Goal: Task Accomplishment & Management: Manage account settings

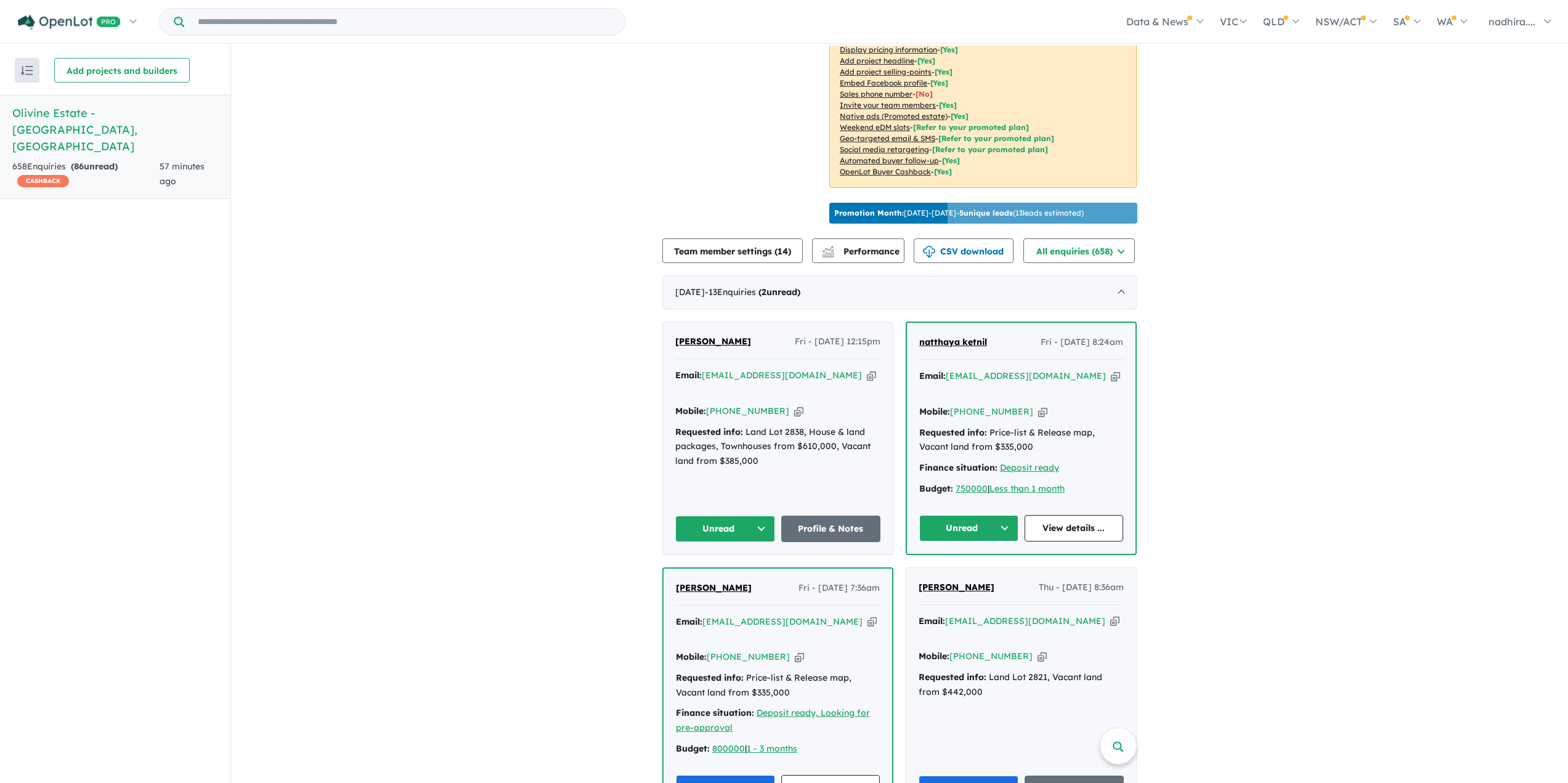
scroll to position [431, 0]
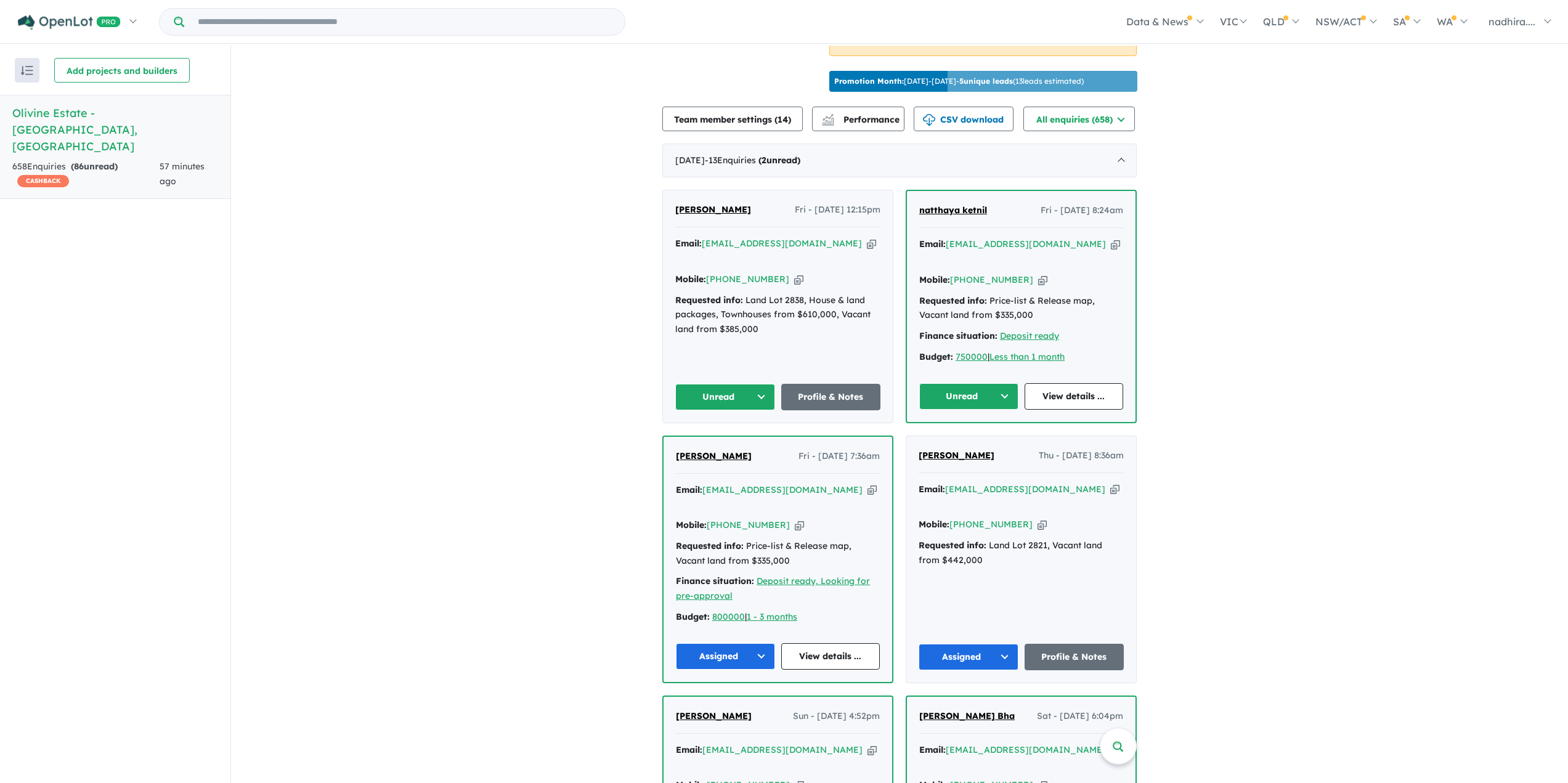
click at [1110, 238] on icon "button" at bounding box center [1115, 244] width 9 height 13
click at [1038, 274] on icon "button" at bounding box center [1043, 280] width 9 height 13
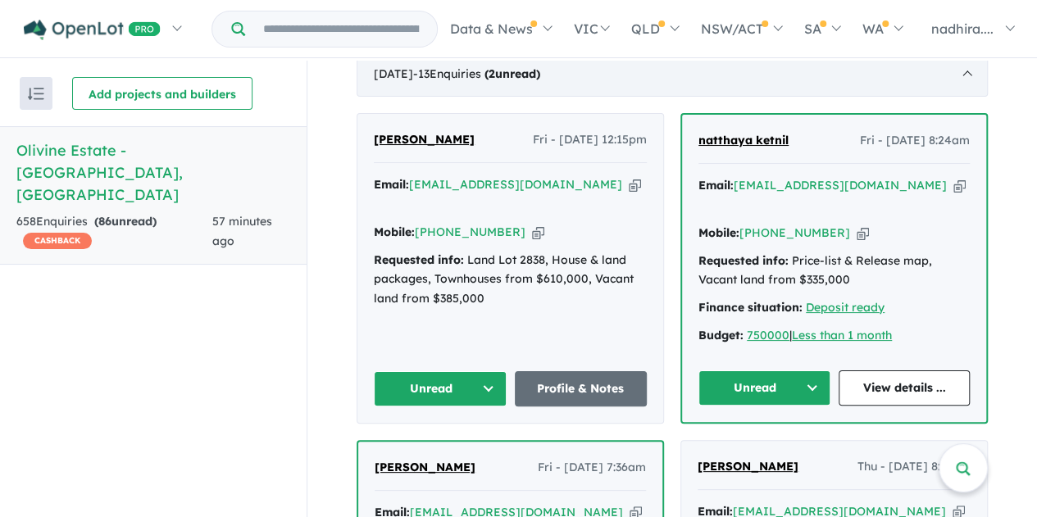
scroll to position [738, 0]
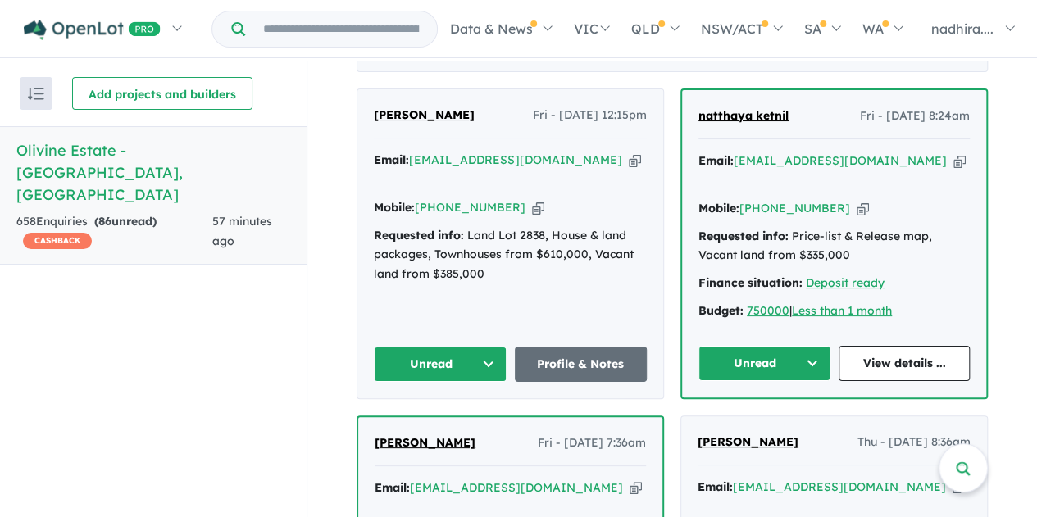
click at [954, 155] on icon "button" at bounding box center [960, 161] width 12 height 17
click at [857, 200] on icon "button" at bounding box center [863, 208] width 12 height 17
click at [810, 346] on button "Unread" at bounding box center [765, 363] width 132 height 35
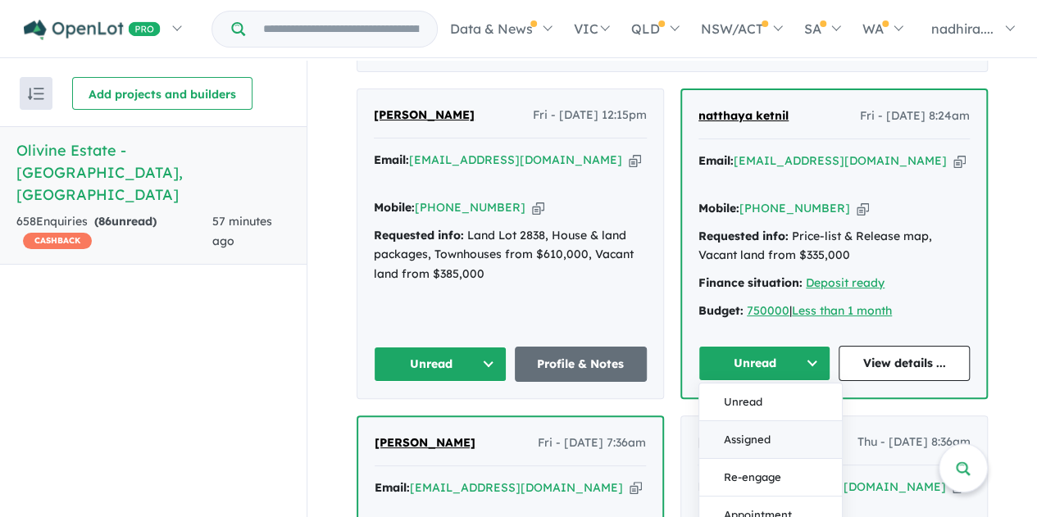
click at [756, 421] on button "Assigned" at bounding box center [770, 440] width 143 height 38
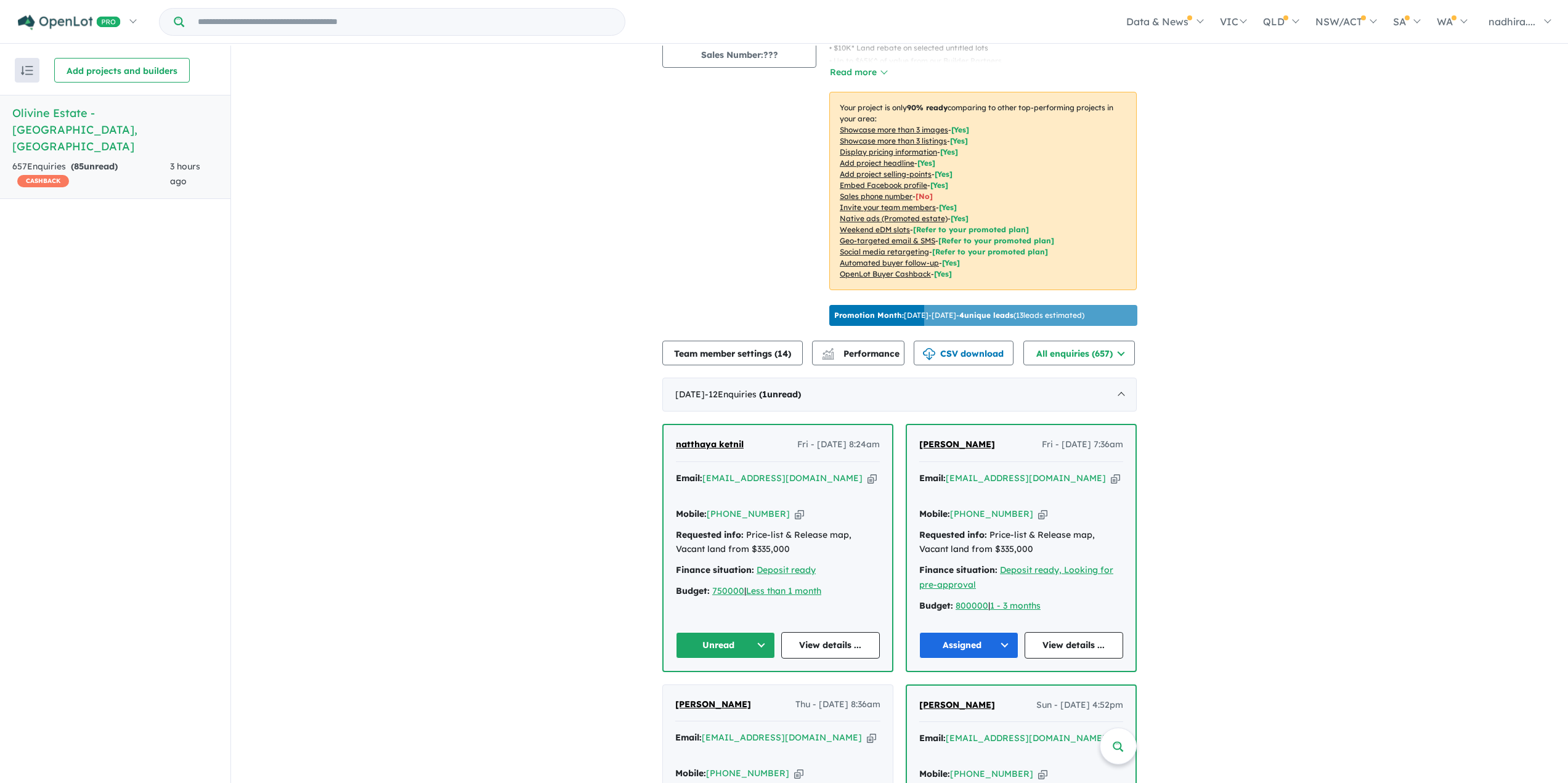
scroll to position [185, 0]
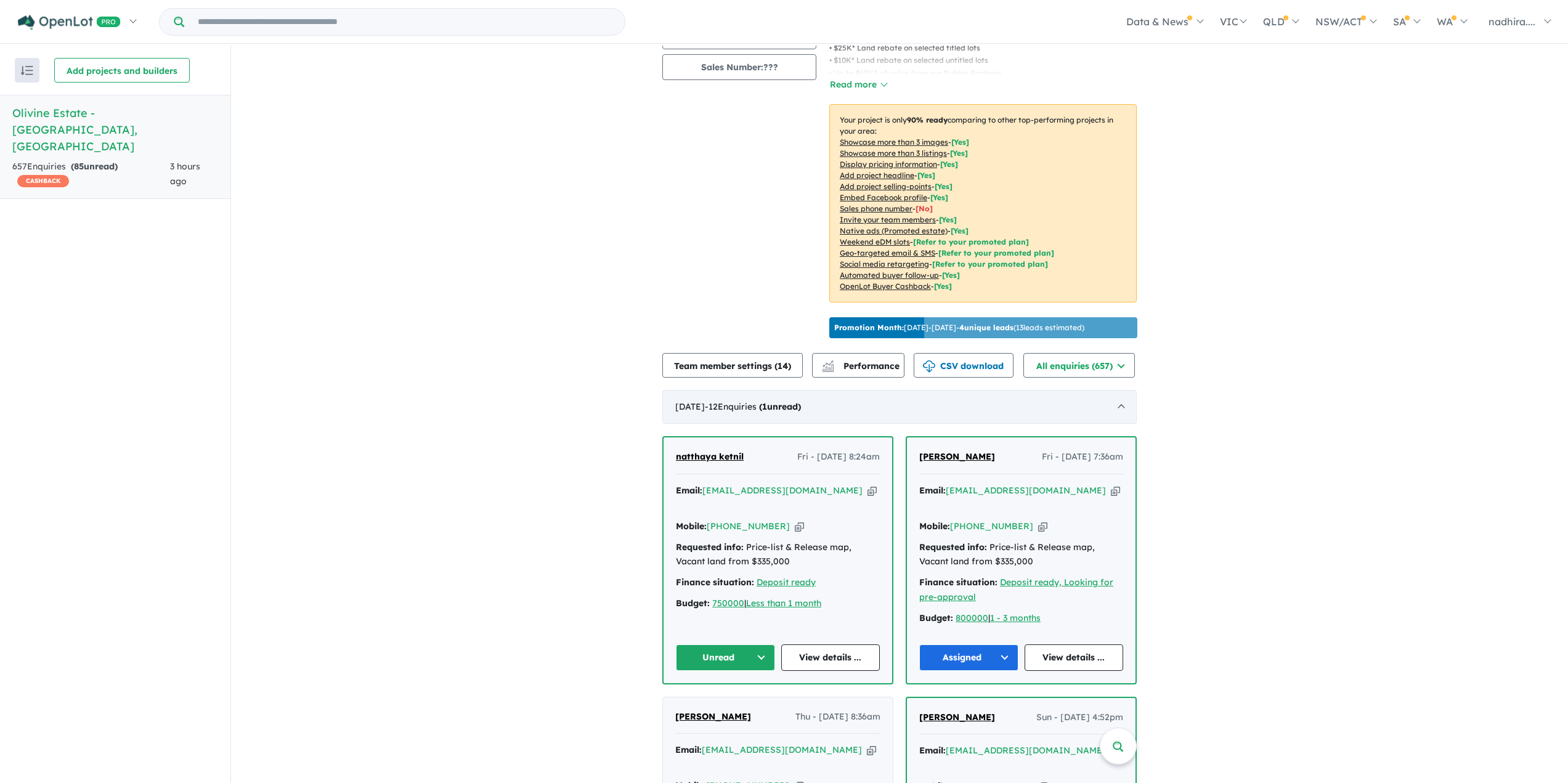
click at [1116, 398] on div "[DATE] - 12 Enquir ies ( 1 unread)" at bounding box center [899, 407] width 474 height 35
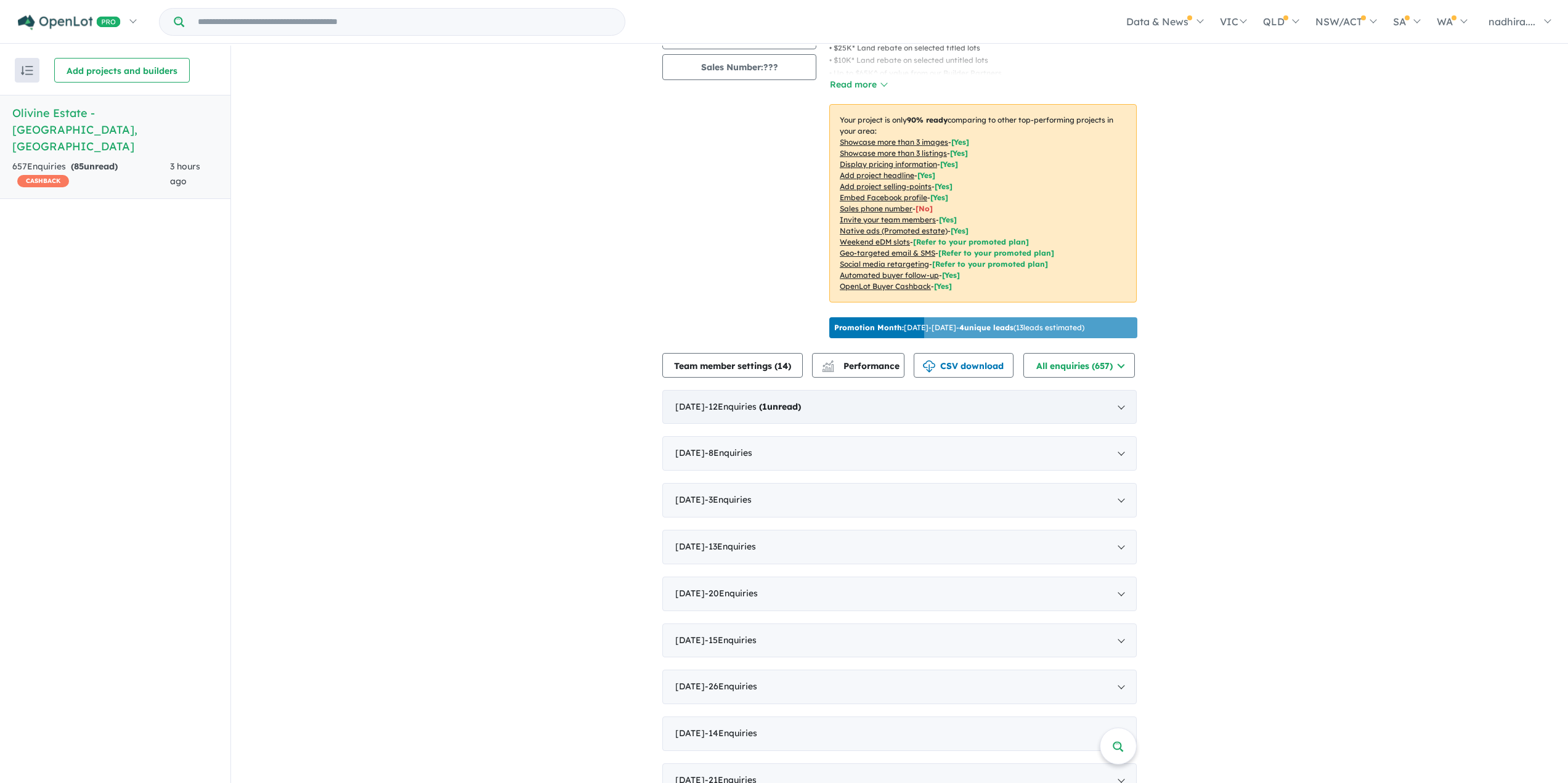
click at [1116, 399] on div "[DATE] - 12 Enquir ies ( 1 unread)" at bounding box center [899, 407] width 474 height 35
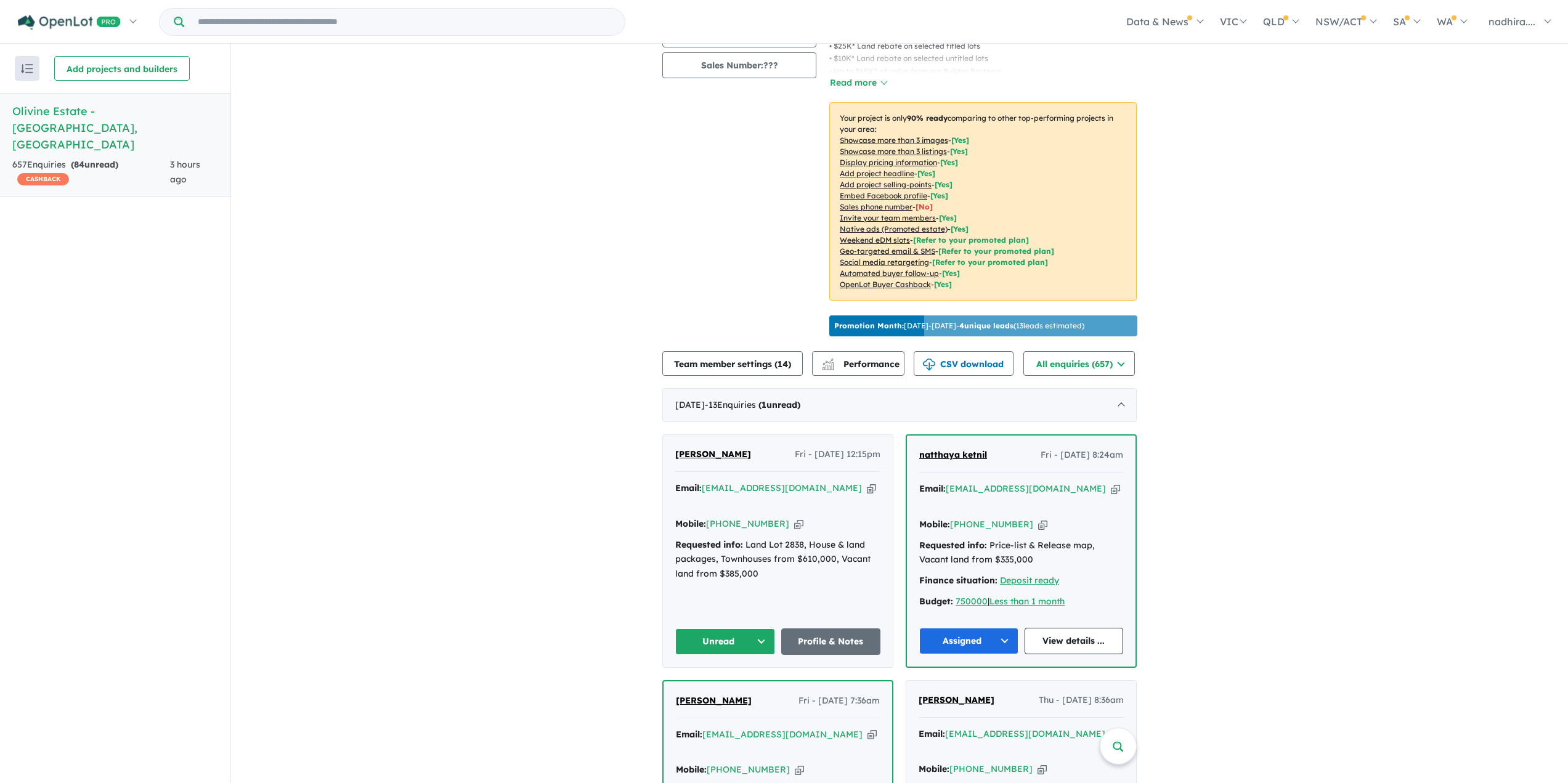
click at [867, 485] on icon "button" at bounding box center [872, 488] width 9 height 13
click at [794, 518] on icon "button" at bounding box center [799, 524] width 9 height 13
click at [757, 628] on button "Unread" at bounding box center [725, 641] width 100 height 26
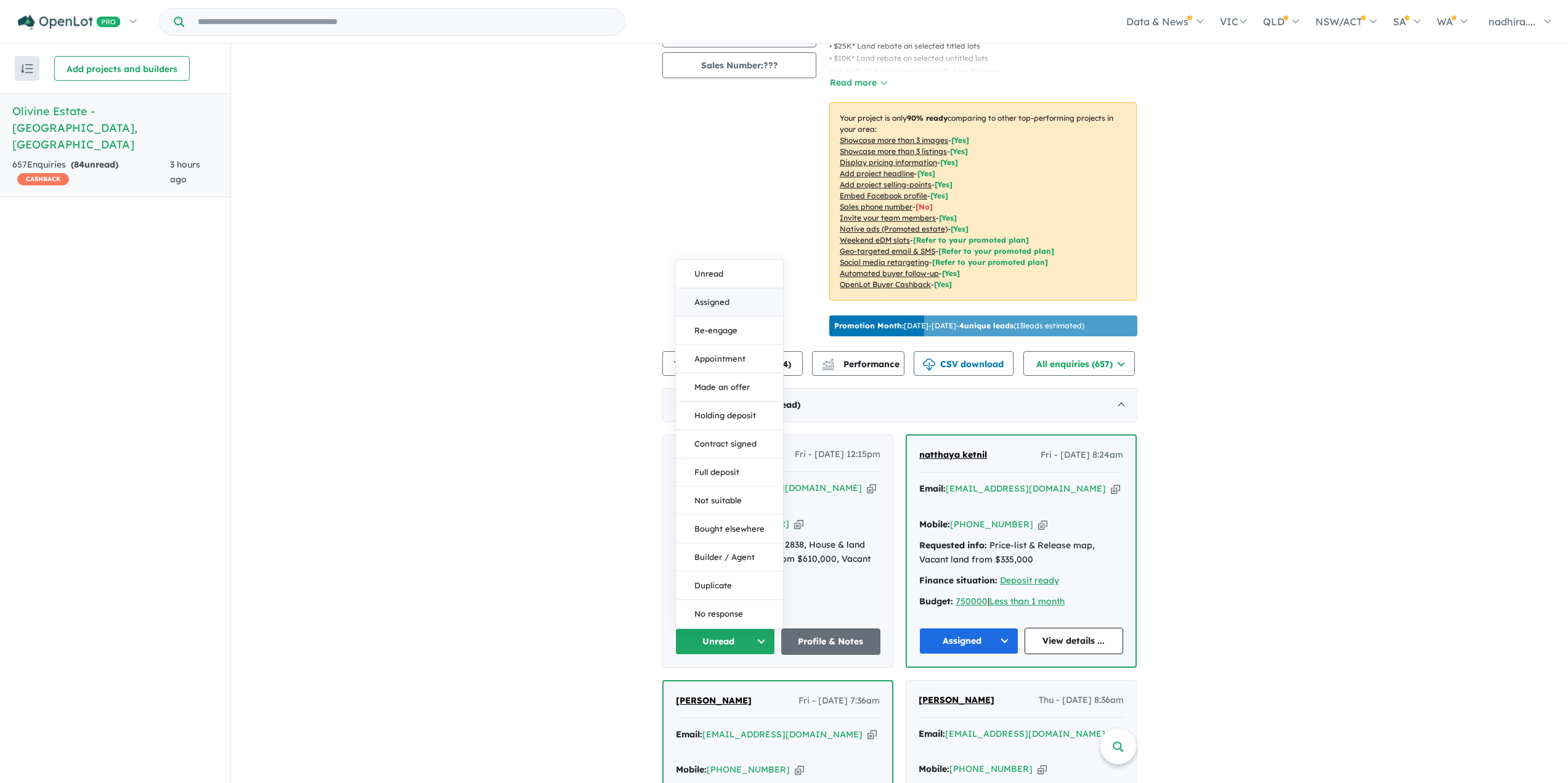
click at [744, 289] on button "Assigned" at bounding box center [730, 303] width 107 height 29
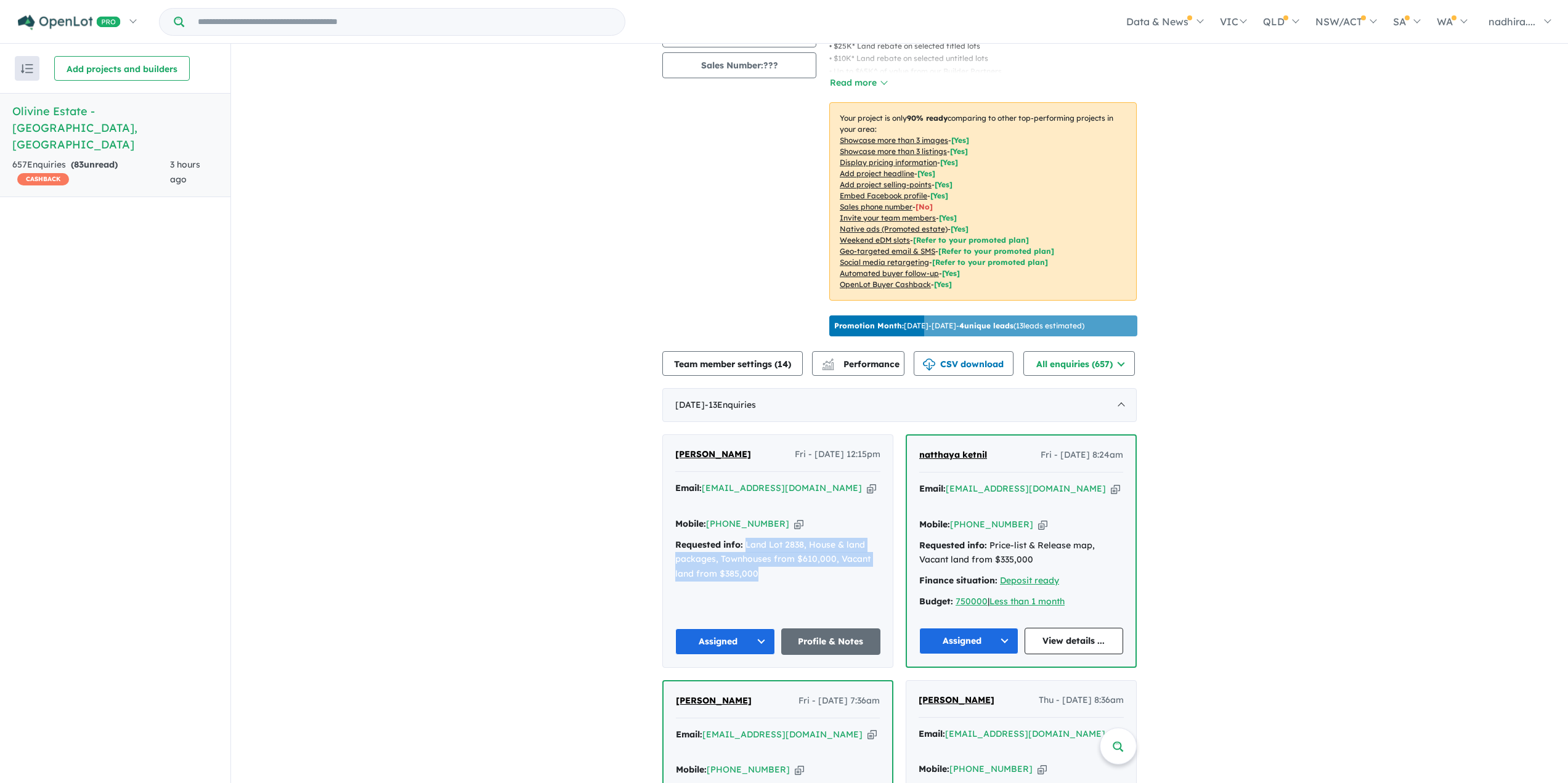
drag, startPoint x: 741, startPoint y: 525, endPoint x: 765, endPoint y: 556, distance: 39.2
click at [765, 556] on div "Requested info: Land Lot 2838, House & land packages, Townhouses from $610,000,…" at bounding box center [778, 560] width 205 height 44
copy div "Land Lot 2838, House & land packages, Townhouses from $610,000, Vacant land fro…"
